Goal: Task Accomplishment & Management: Use online tool/utility

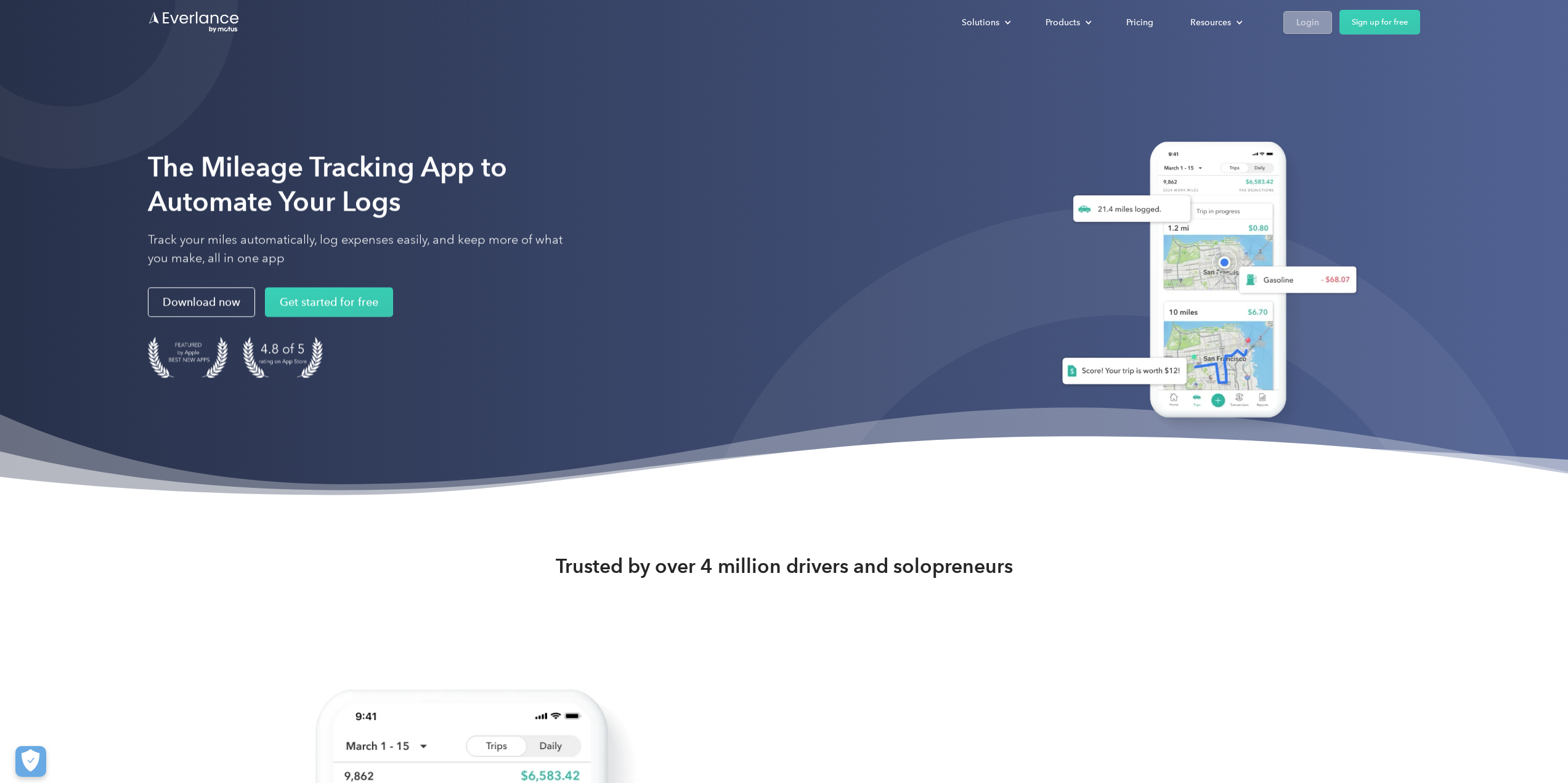
click at [1315, 24] on div "Login" at bounding box center [1308, 22] width 23 height 15
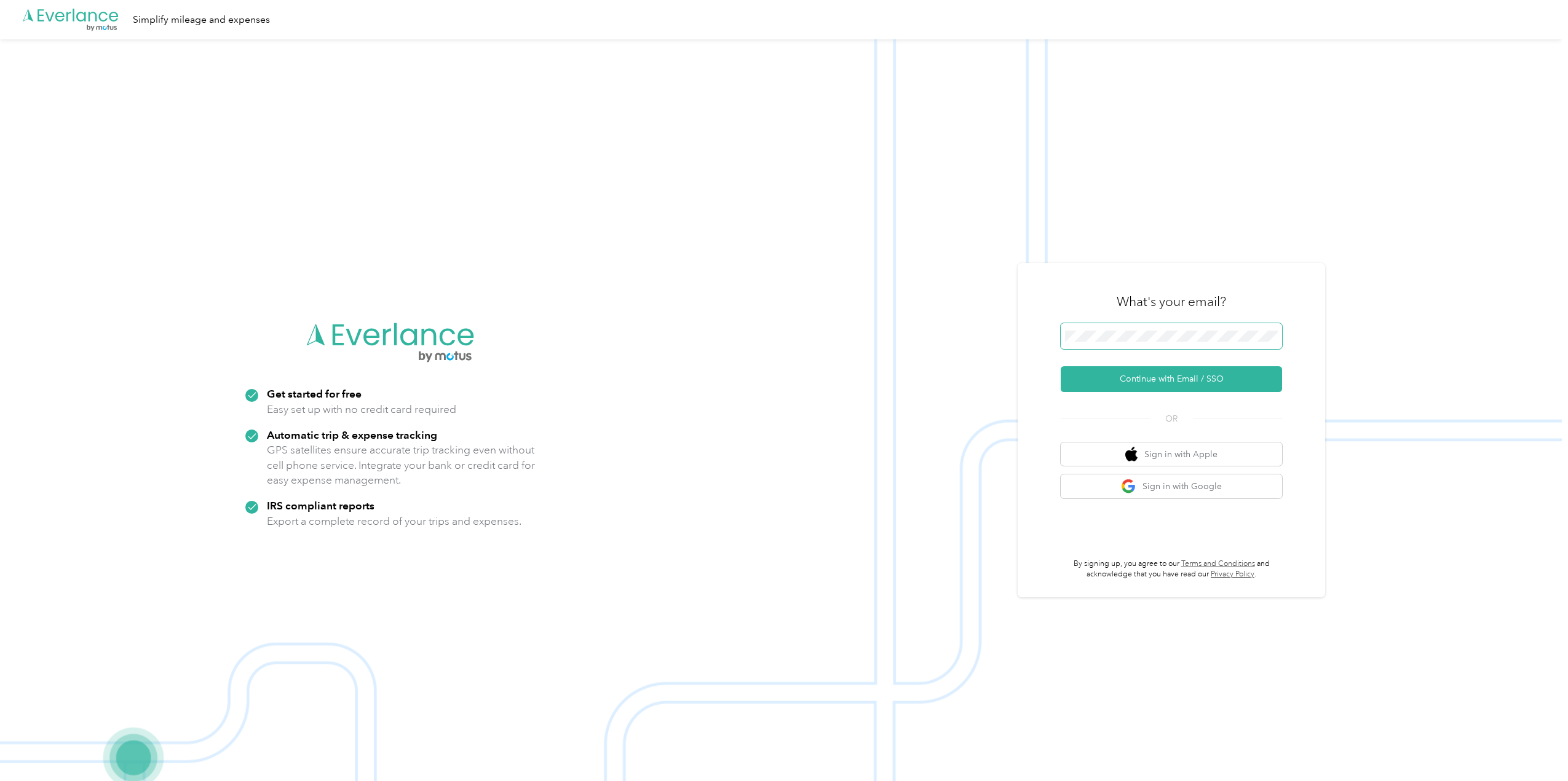
click at [1217, 348] on span at bounding box center [1171, 336] width 221 height 26
click at [1204, 387] on button "Continue with Email / SSO" at bounding box center [1171, 379] width 221 height 26
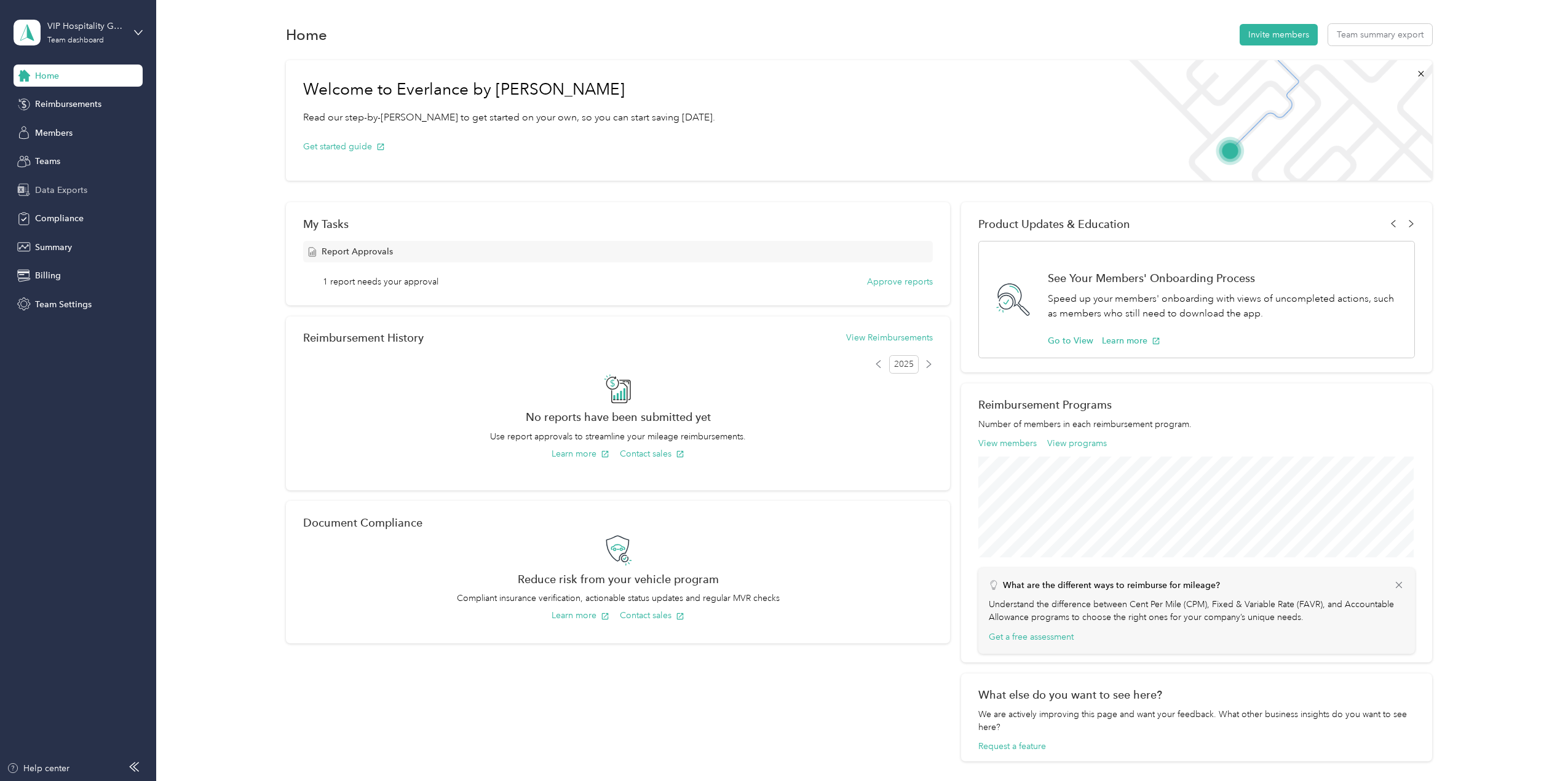
click at [73, 193] on span "Data Exports" at bounding box center [61, 191] width 52 height 13
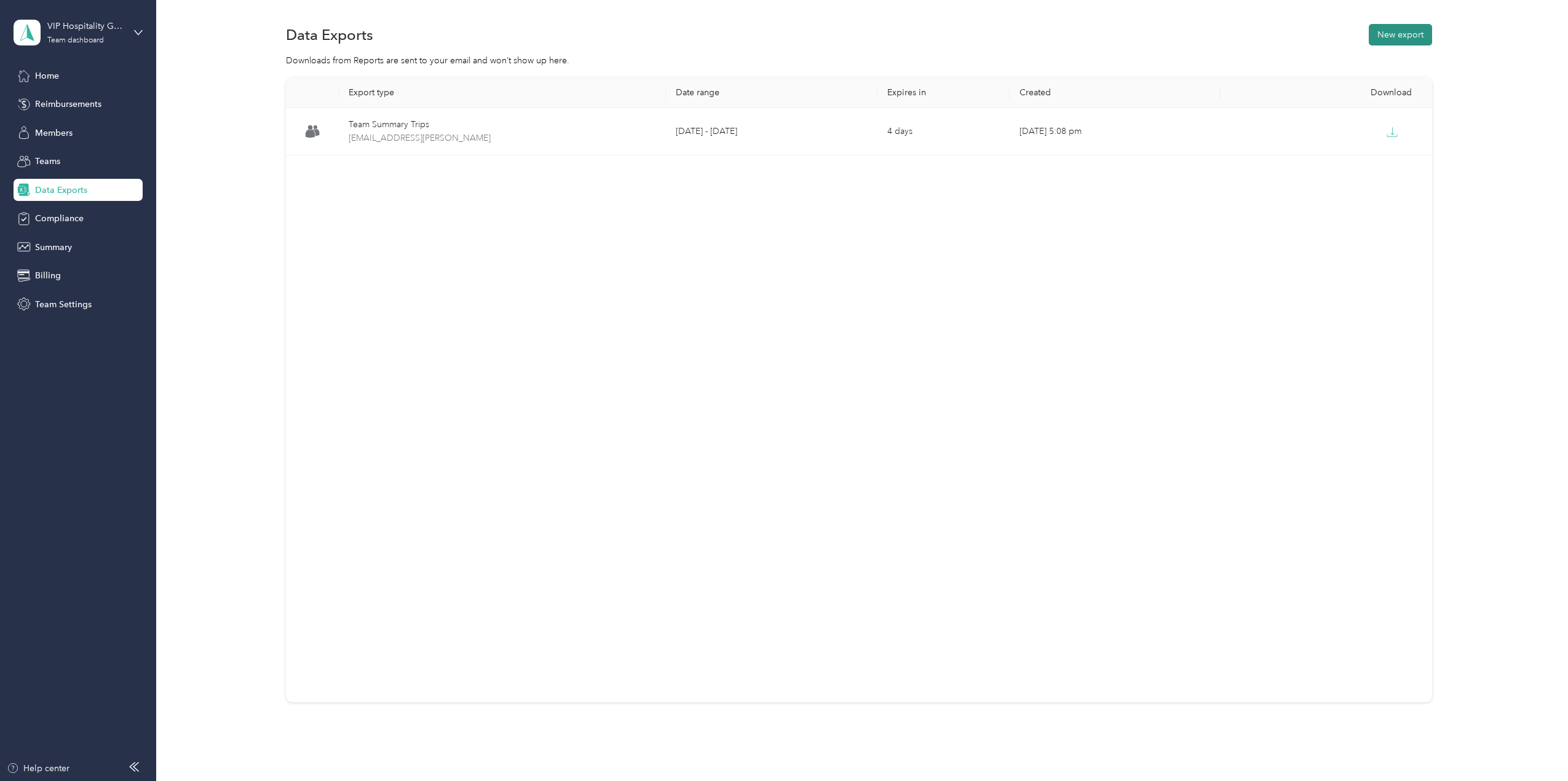
click at [1412, 42] on button "New export" at bounding box center [1400, 34] width 63 height 21
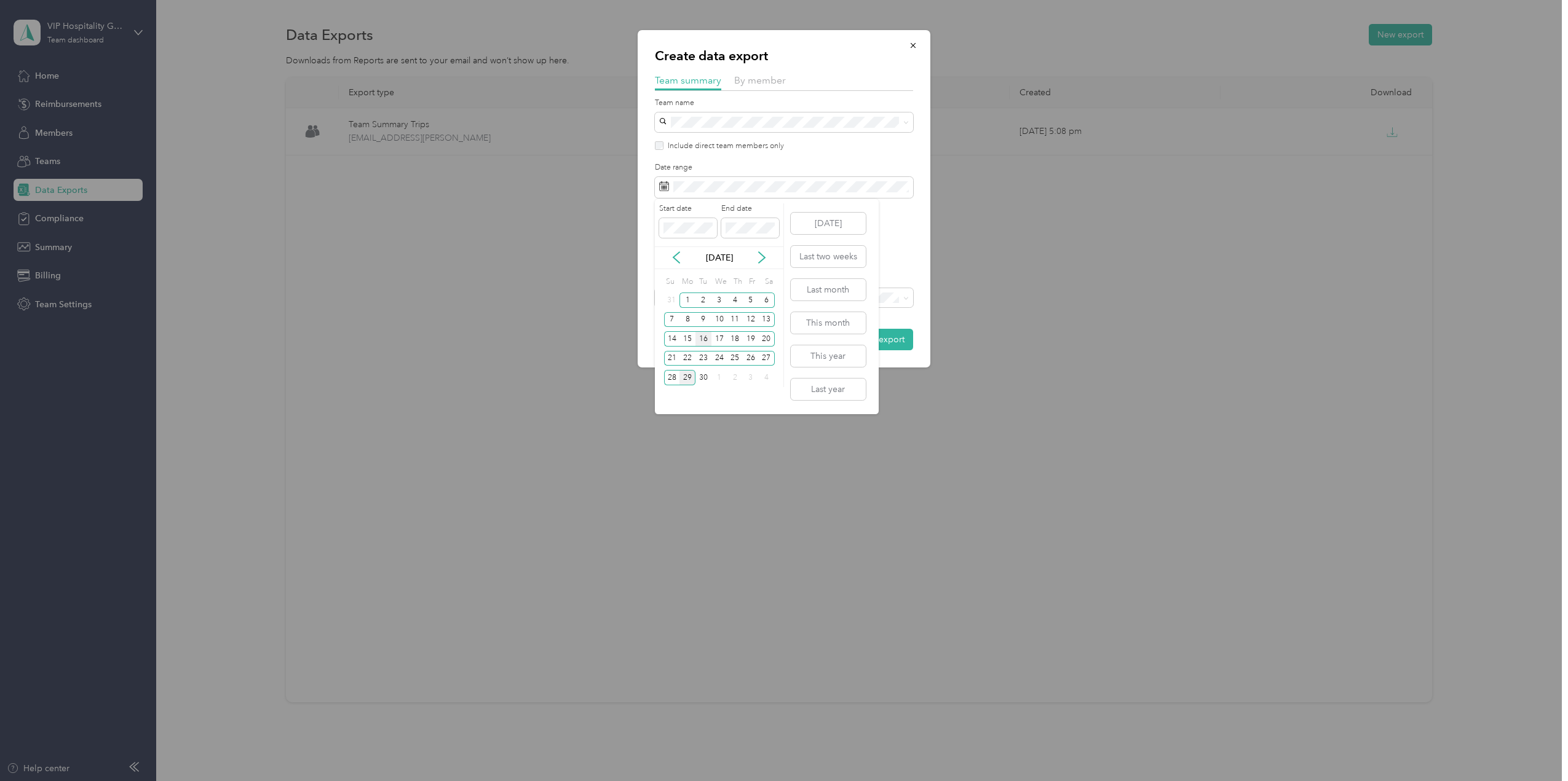
click at [704, 338] on div "16" at bounding box center [703, 338] width 16 height 15
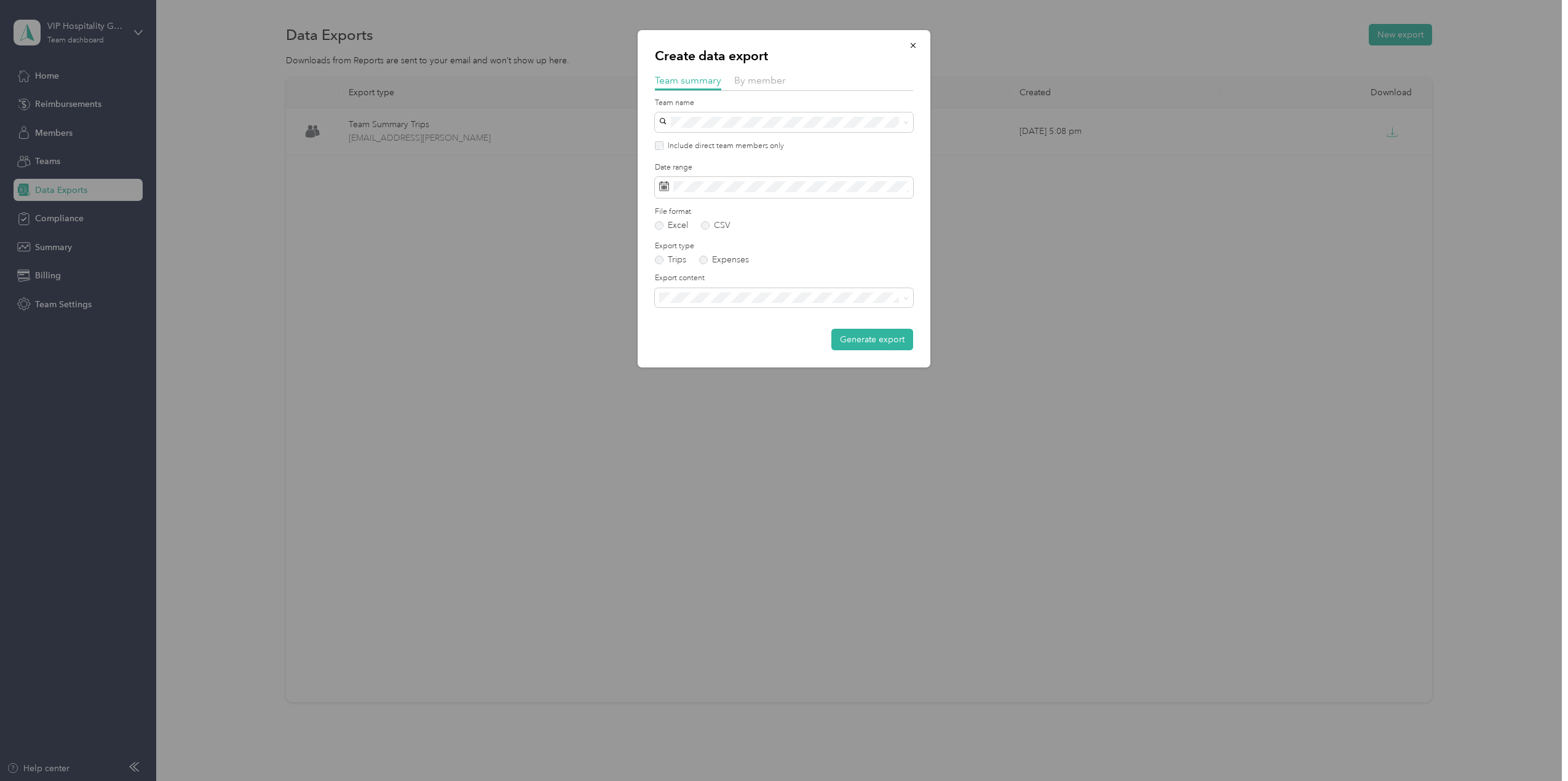
click at [921, 268] on div "Create data export Team summary By member Team name Include direct team members…" at bounding box center [784, 198] width 292 height 337
click at [884, 338] on button "Generate export" at bounding box center [872, 340] width 82 height 21
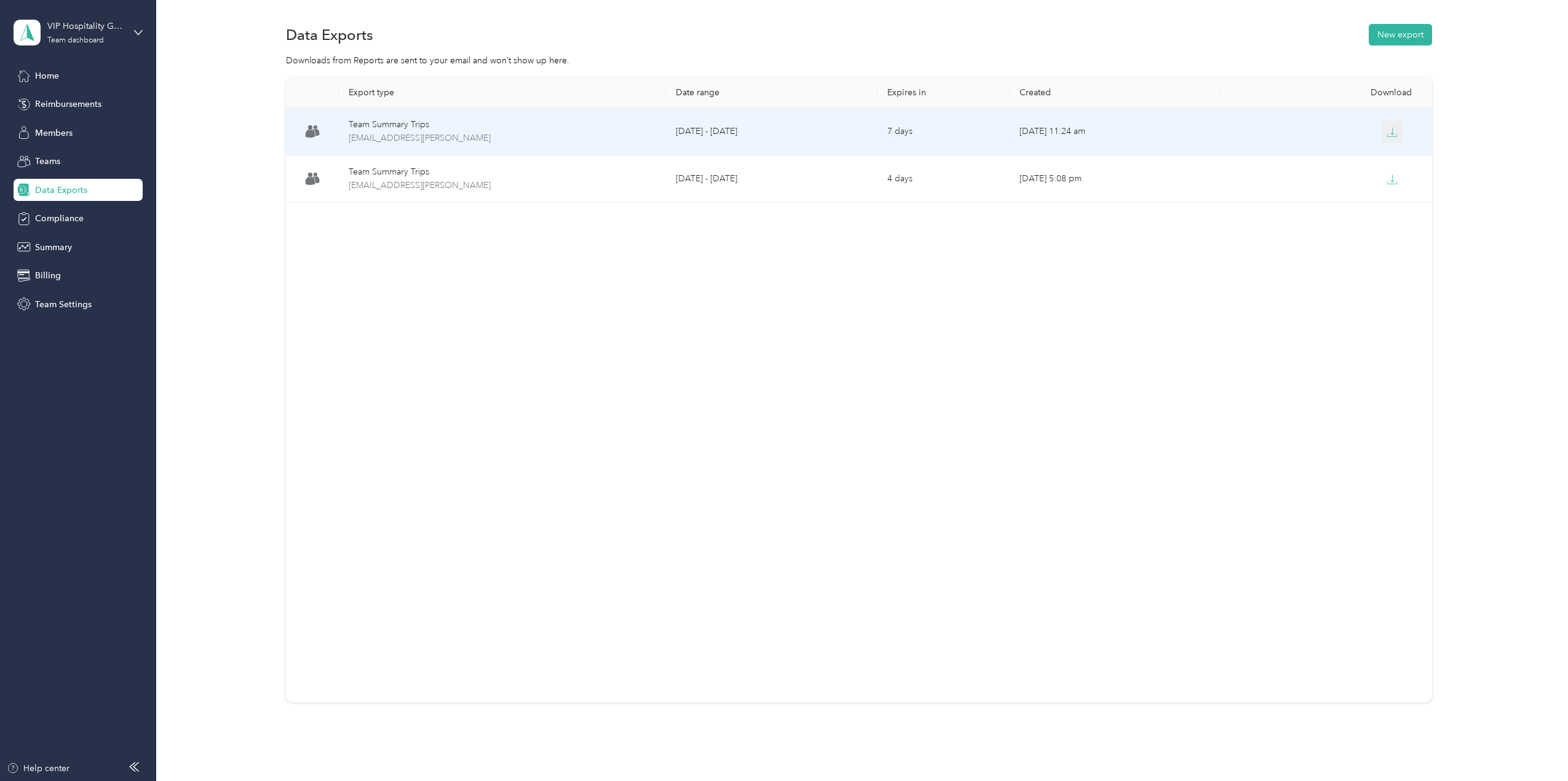
click at [1387, 135] on icon "button" at bounding box center [1392, 132] width 11 height 11
